Goal: Book appointment/travel/reservation

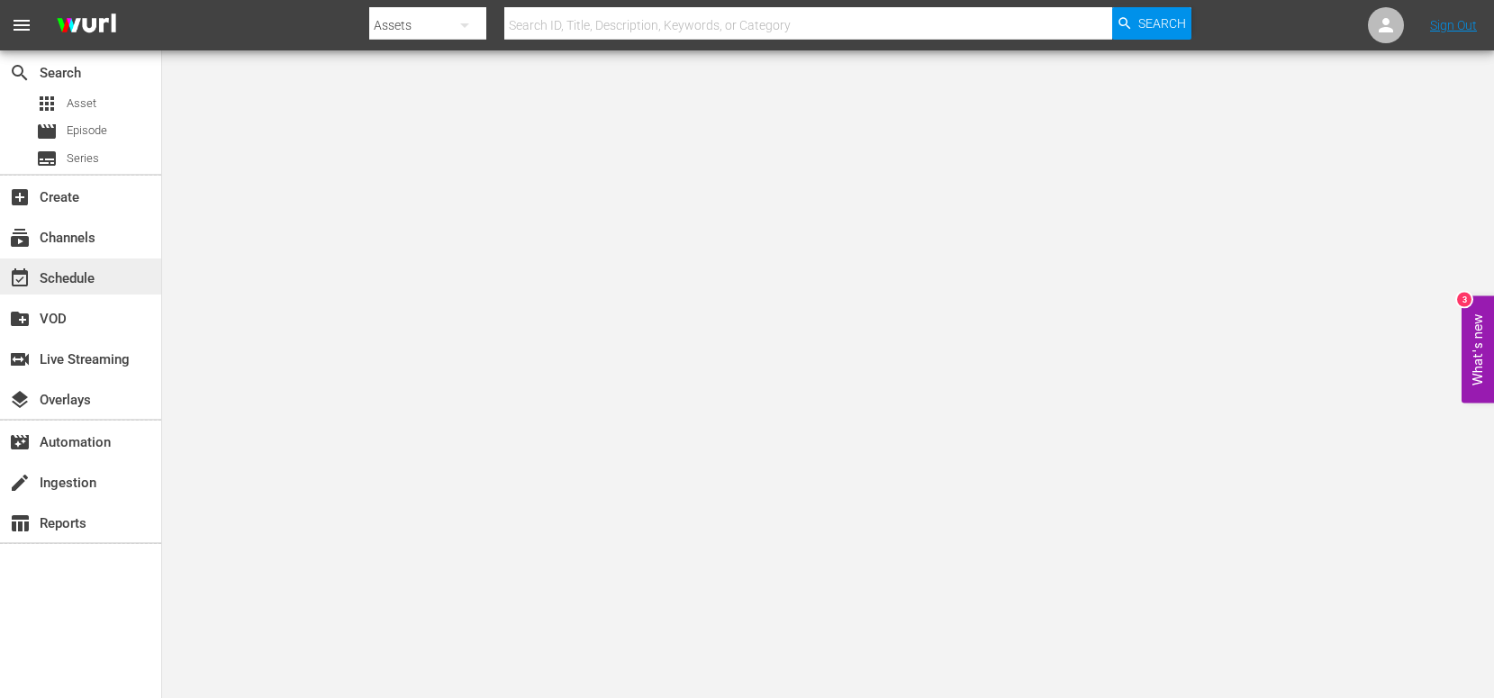
click at [84, 284] on div "event_available Schedule" at bounding box center [50, 275] width 101 height 16
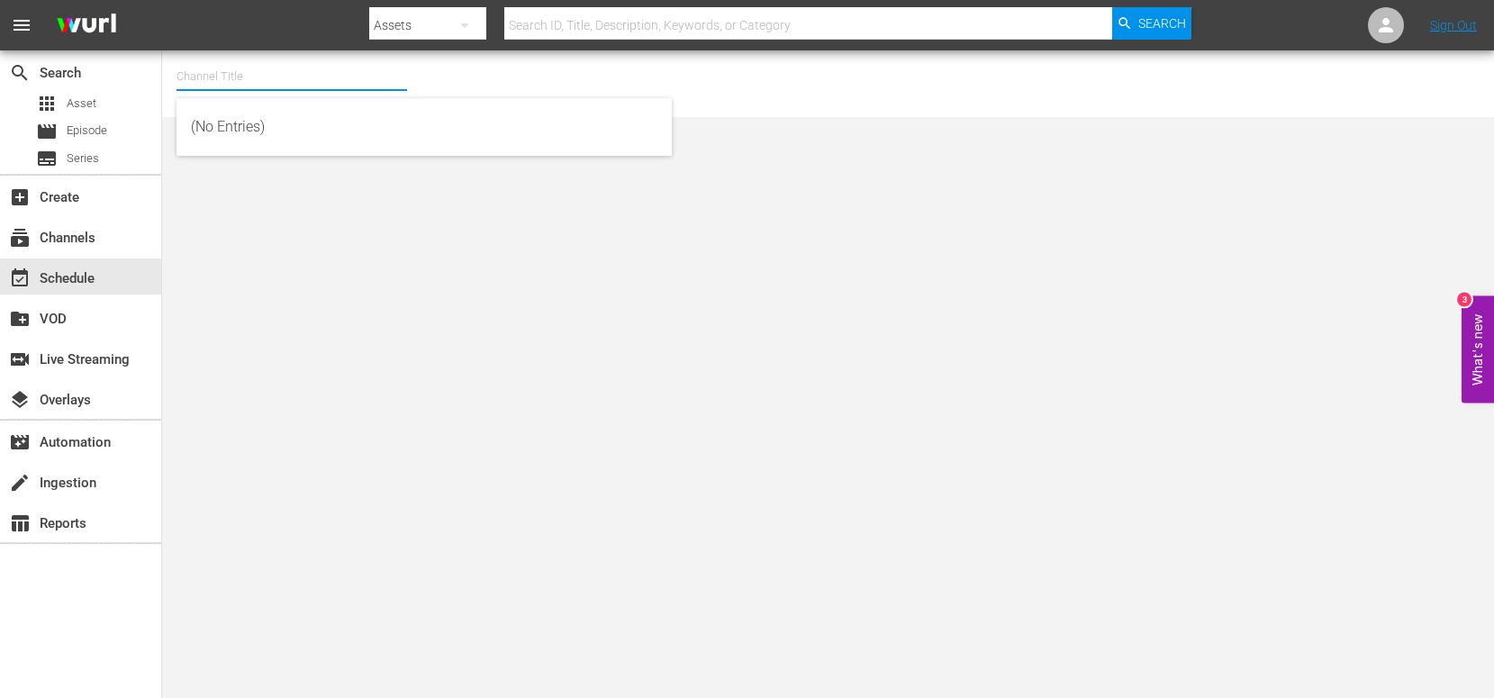
click at [298, 73] on input "text" at bounding box center [291, 76] width 231 height 43
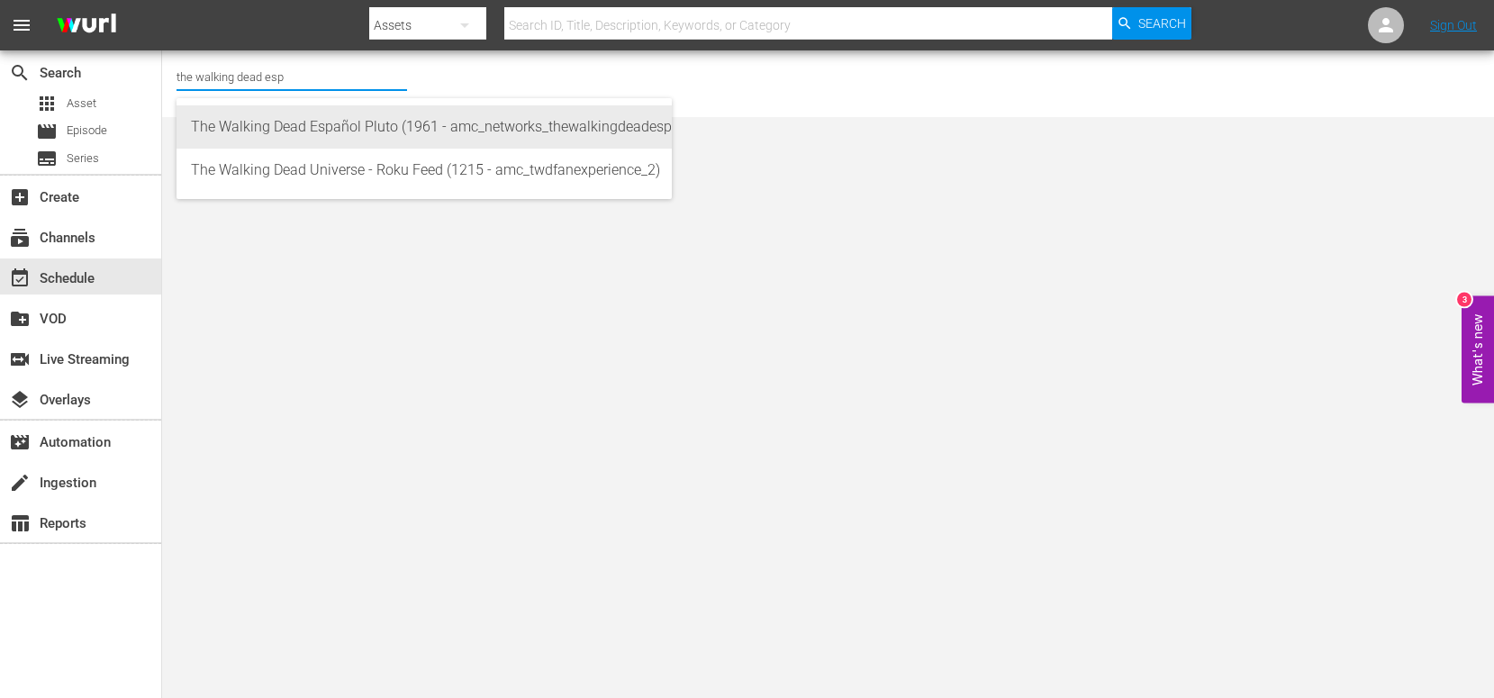
click at [244, 114] on div "The Walking Dead Español Pluto (1961 - amc_networks_thewalkingdeadespaol_1)" at bounding box center [424, 126] width 466 height 43
type input "The Walking Dead Español Pluto (1961 - amc_networks_thewalkingdeadespaol_1)"
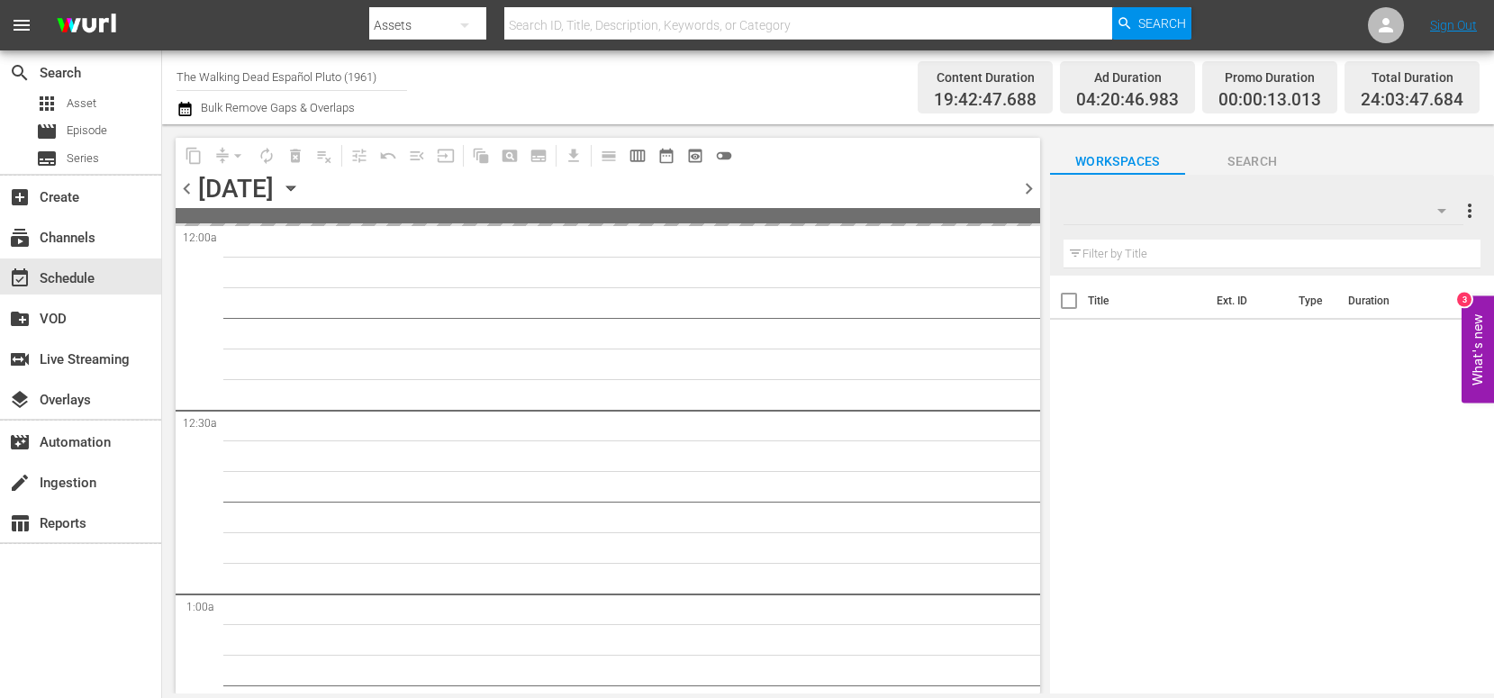
click at [301, 187] on icon "button" at bounding box center [291, 188] width 20 height 20
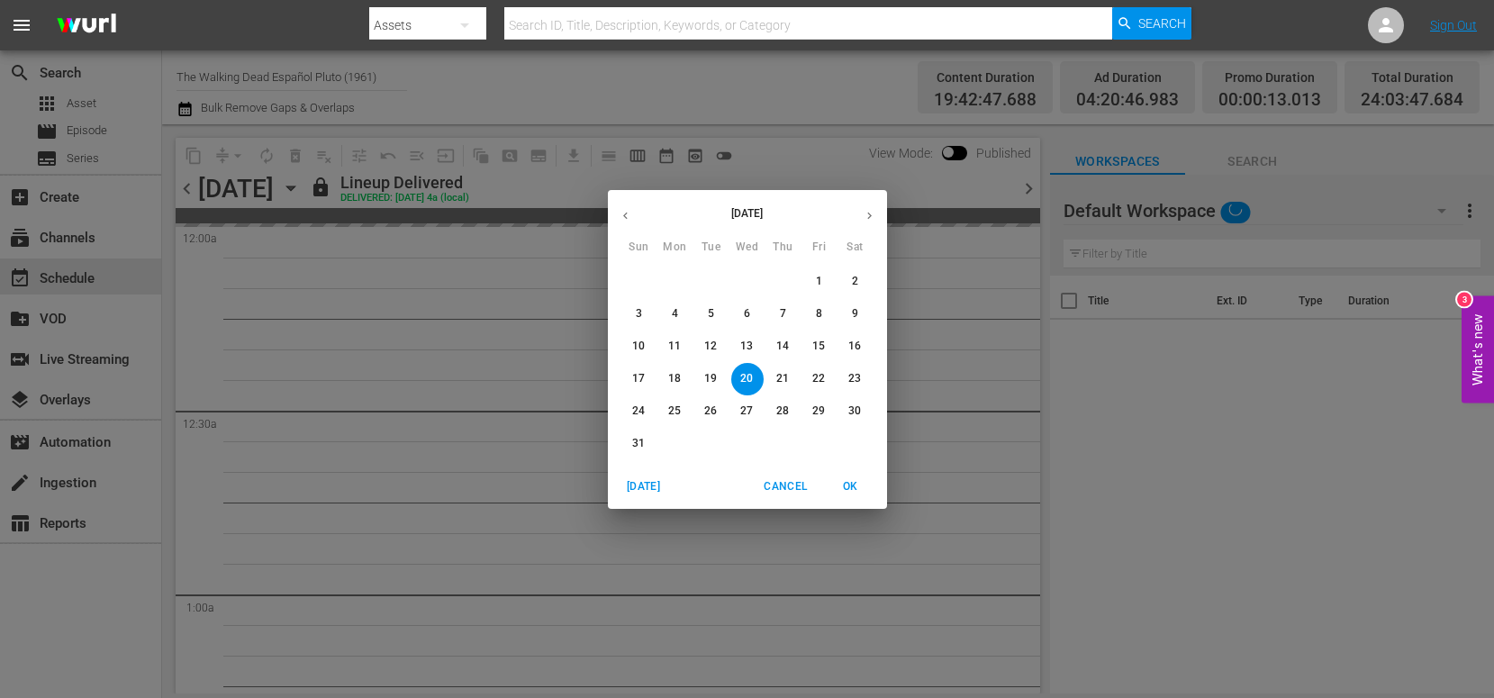
click at [841, 379] on span "23" at bounding box center [855, 378] width 32 height 15
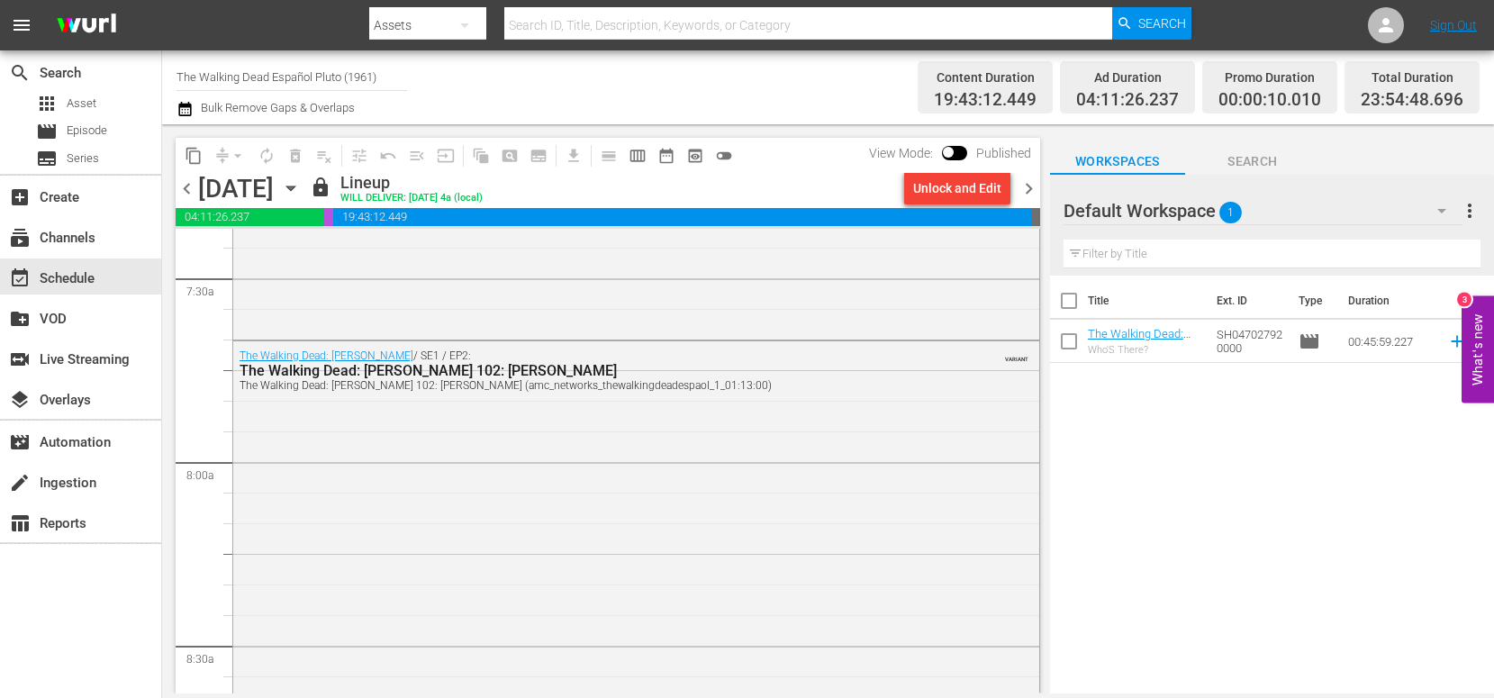
scroll to position [2705, 0]
